Goal: Ask a question

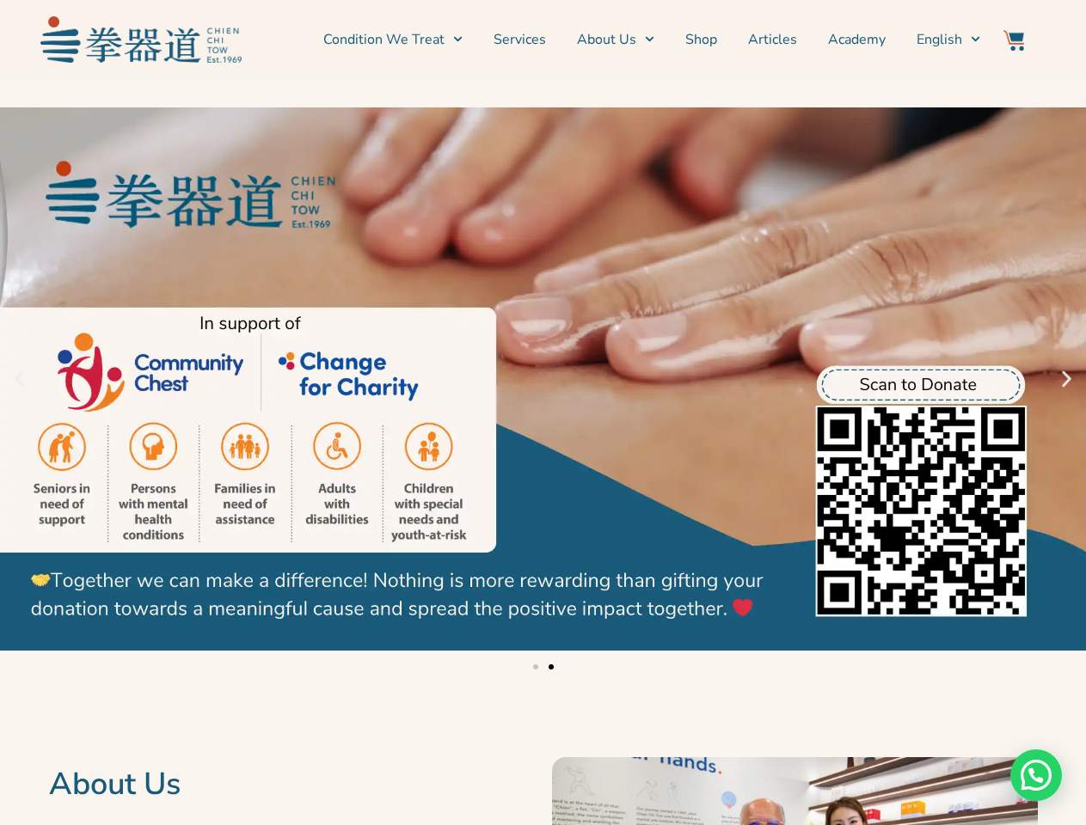
click at [19, 379] on icon "Previous slide" at bounding box center [19, 379] width 21 height 21
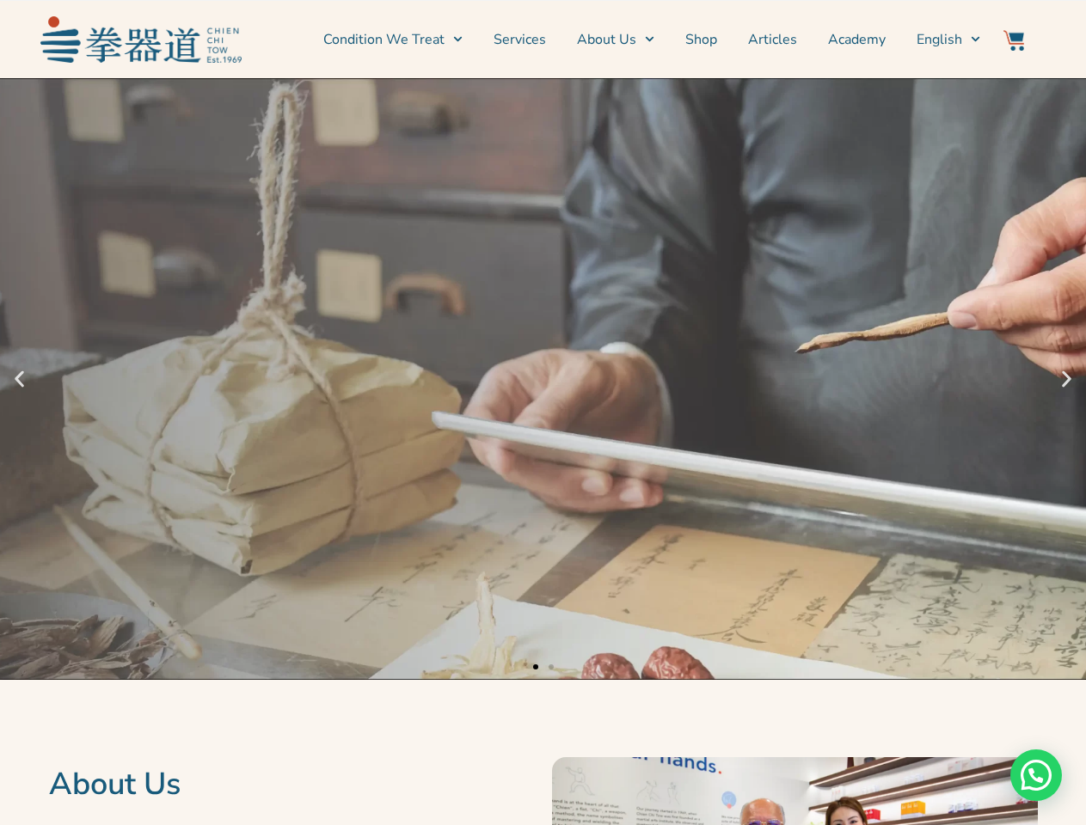
click at [1066, 379] on icon "Next slide" at bounding box center [1066, 379] width 21 height 21
click at [542, 665] on div "Slides" at bounding box center [543, 665] width 1086 height 21
click at [1036, 775] on div "Need help?" at bounding box center [1036, 776] width 52 height 52
